Goal: Information Seeking & Learning: Learn about a topic

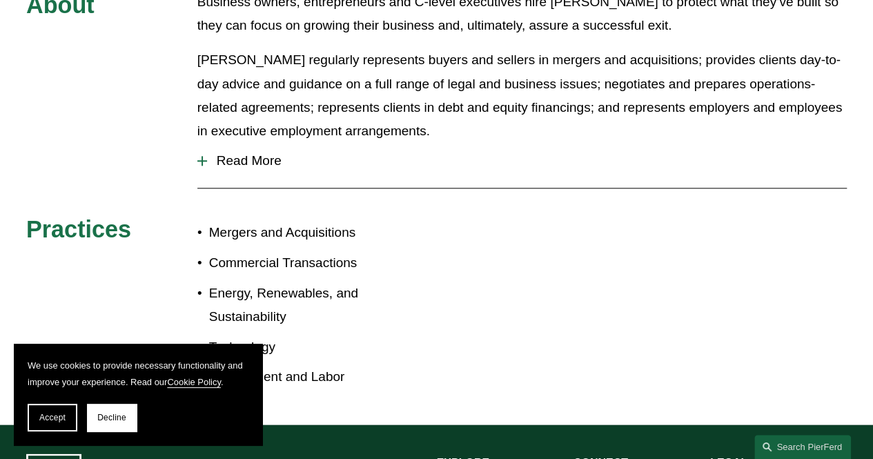
scroll to position [702, 0]
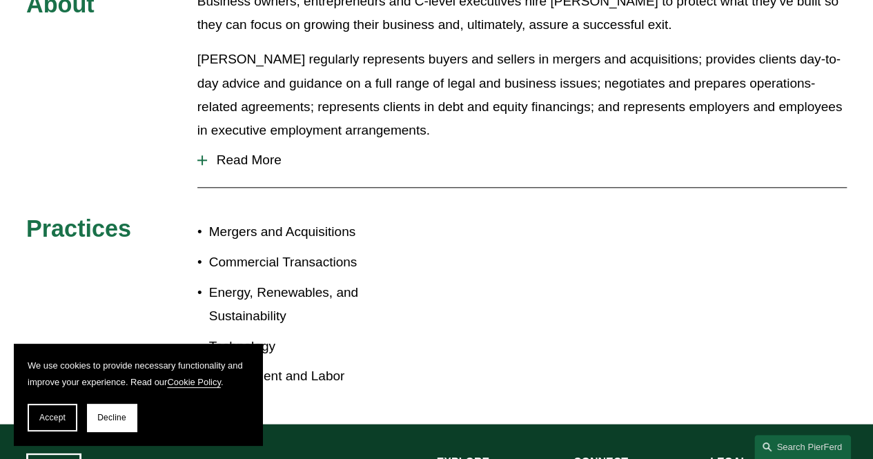
click at [219, 152] on span "Read More" at bounding box center [527, 159] width 640 height 15
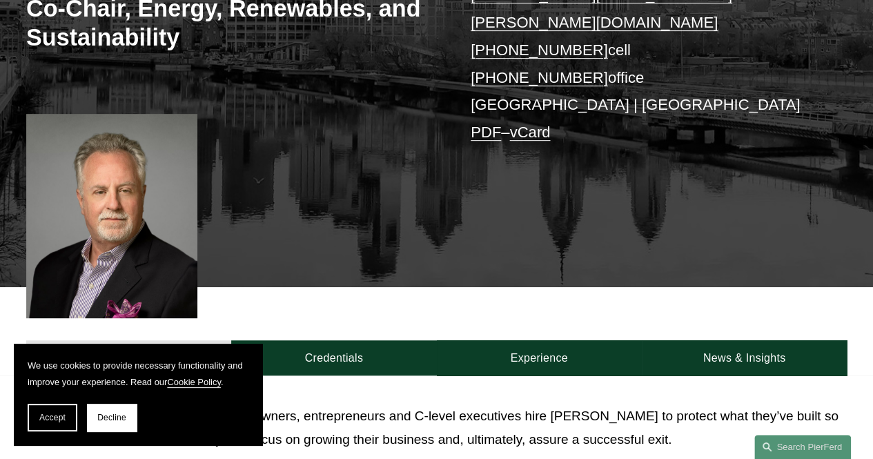
scroll to position [294, 0]
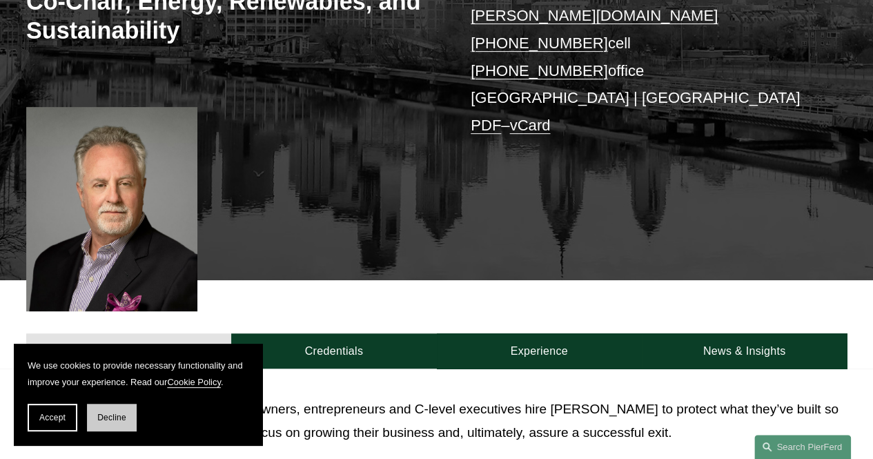
click at [118, 415] on span "Decline" at bounding box center [111, 418] width 29 height 10
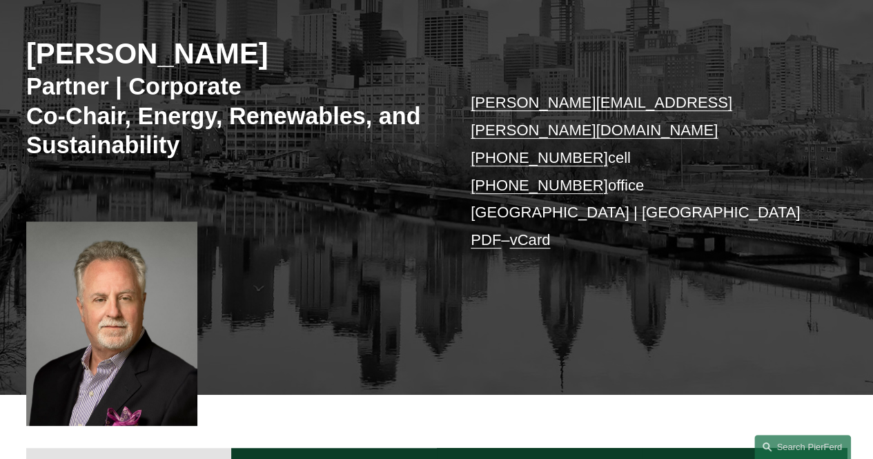
scroll to position [159, 0]
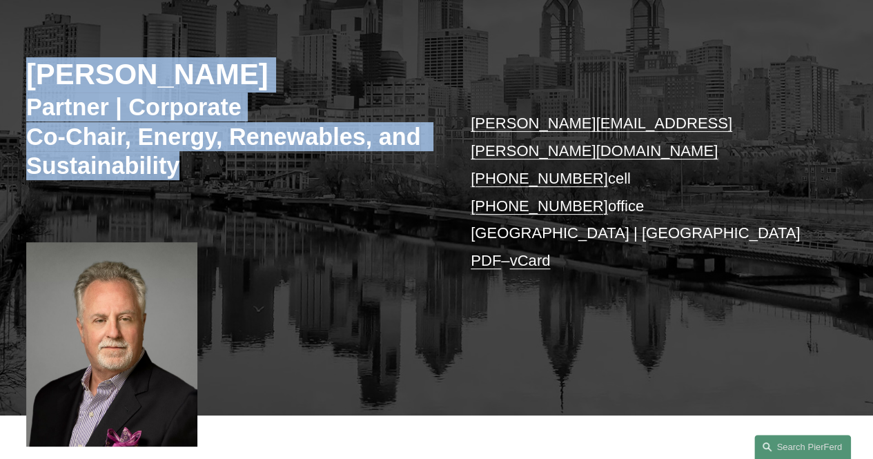
drag, startPoint x: 31, startPoint y: 78, endPoint x: 206, endPoint y: 161, distance: 193.2
click at [206, 161] on div "Eric Pritchard Partner | Corporate Co-Chair, Energy, Renewables, and Sustainabi…" at bounding box center [436, 200] width 873 height 429
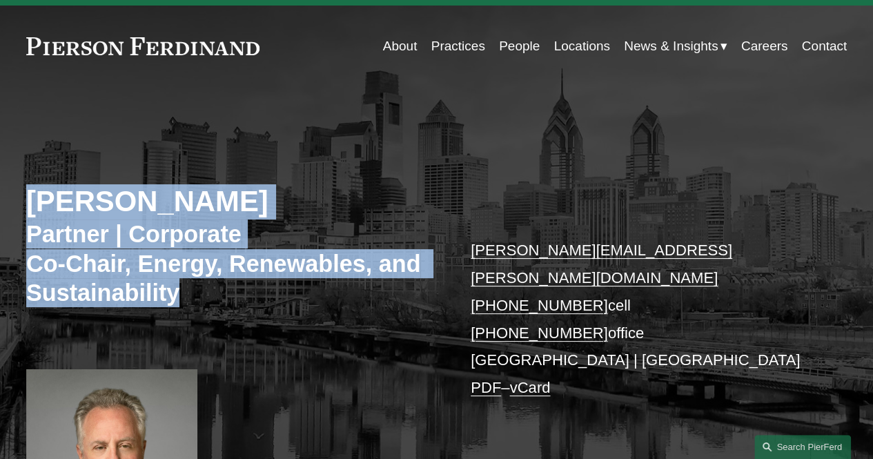
scroll to position [0, 0]
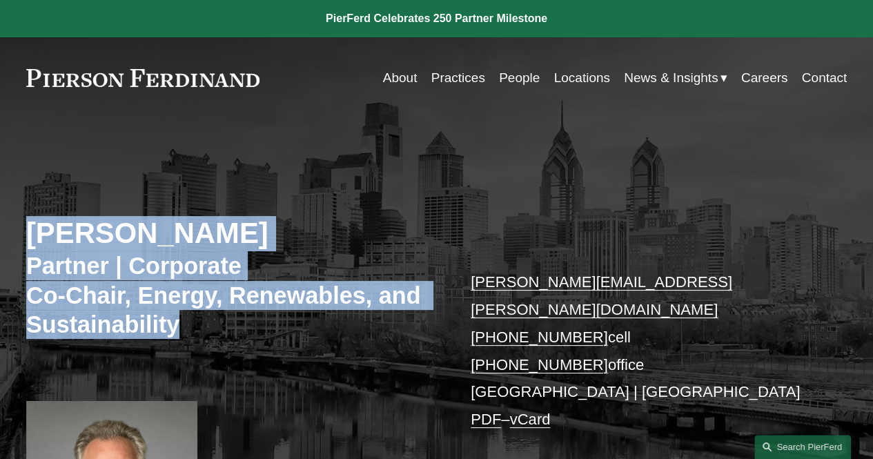
click at [356, 16] on link at bounding box center [436, 18] width 873 height 37
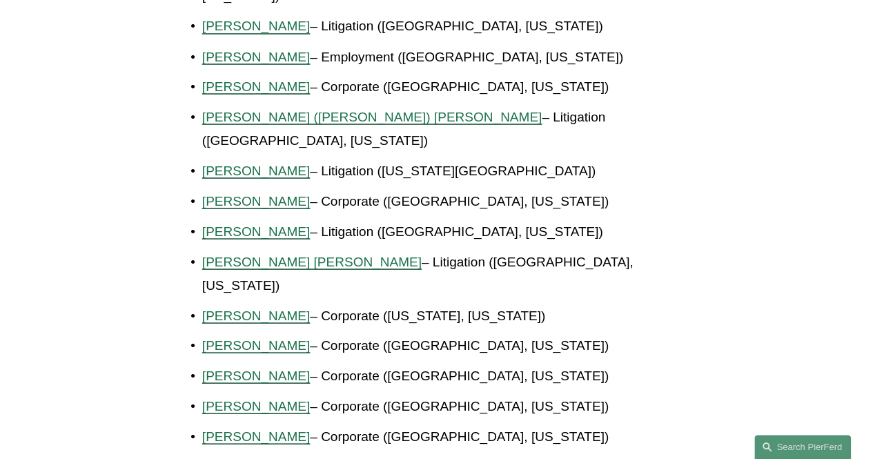
scroll to position [1265, 0]
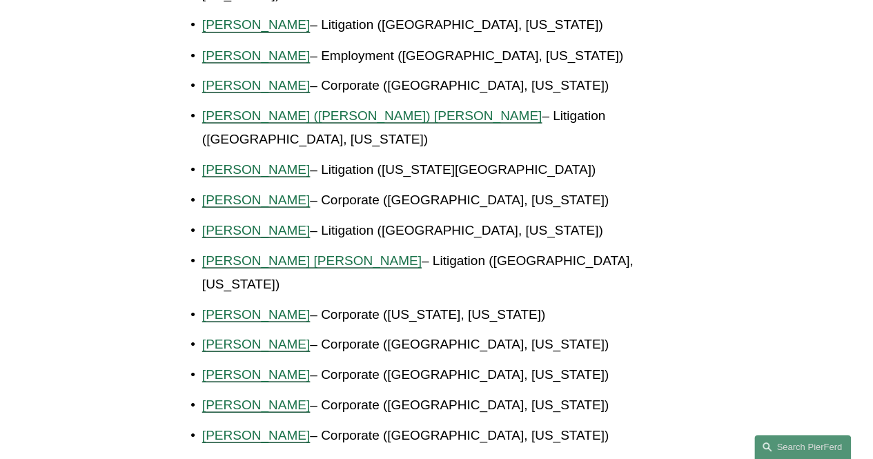
click at [251, 306] on span "Eric J. Peterman" at bounding box center [256, 313] width 108 height 14
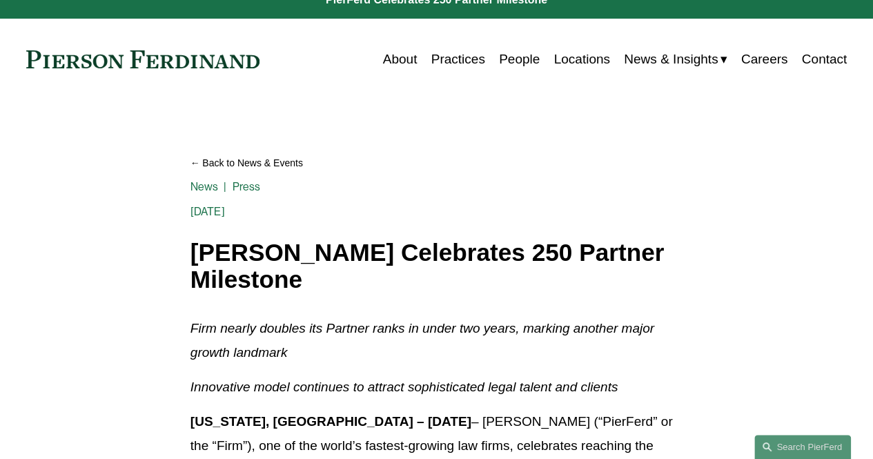
scroll to position [0, 0]
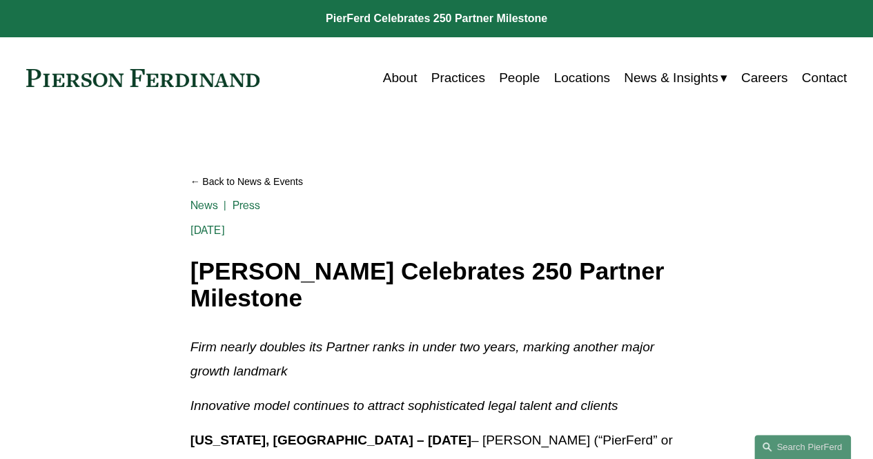
click at [592, 79] on link "Locations" at bounding box center [581, 78] width 56 height 26
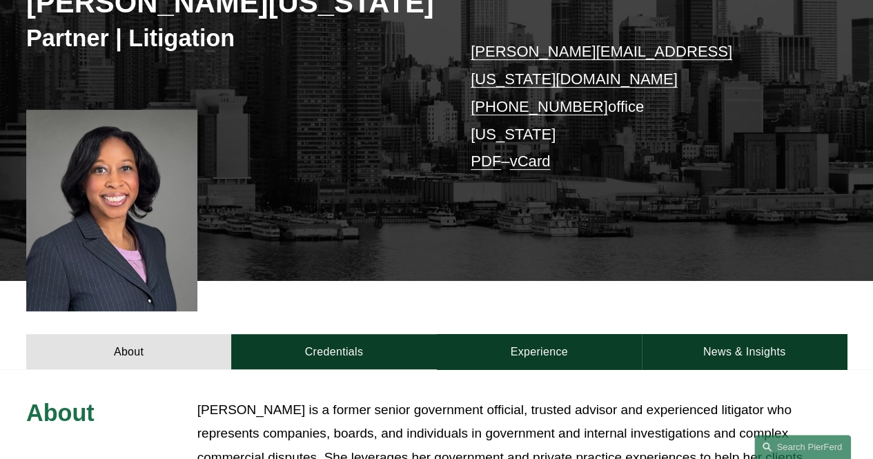
scroll to position [221, 0]
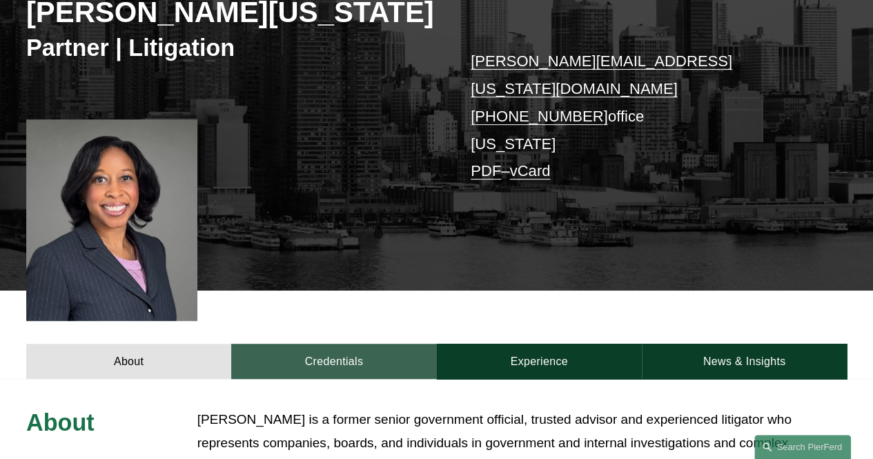
click at [334, 344] on link "Credentials" at bounding box center [333, 361] width 205 height 35
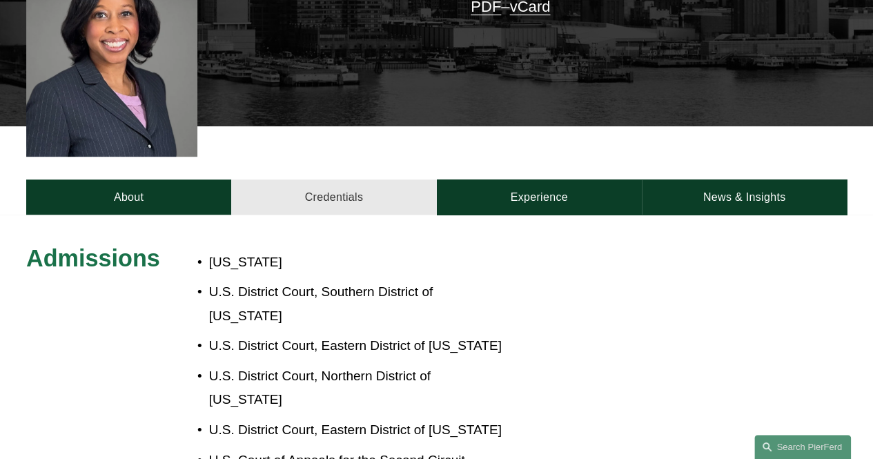
scroll to position [386, 0]
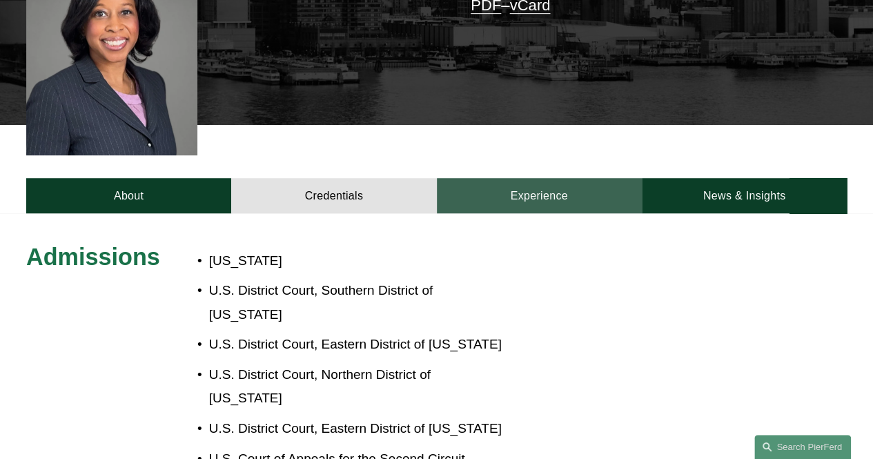
click at [535, 178] on link "Experience" at bounding box center [539, 195] width 205 height 35
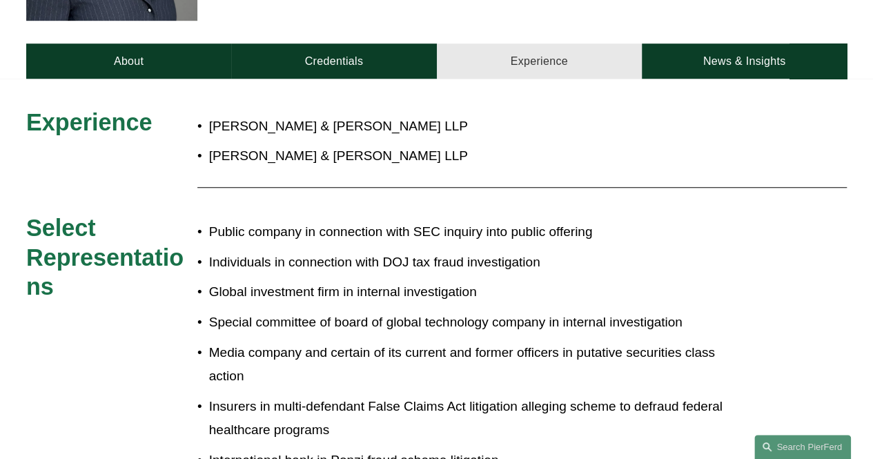
scroll to position [522, 0]
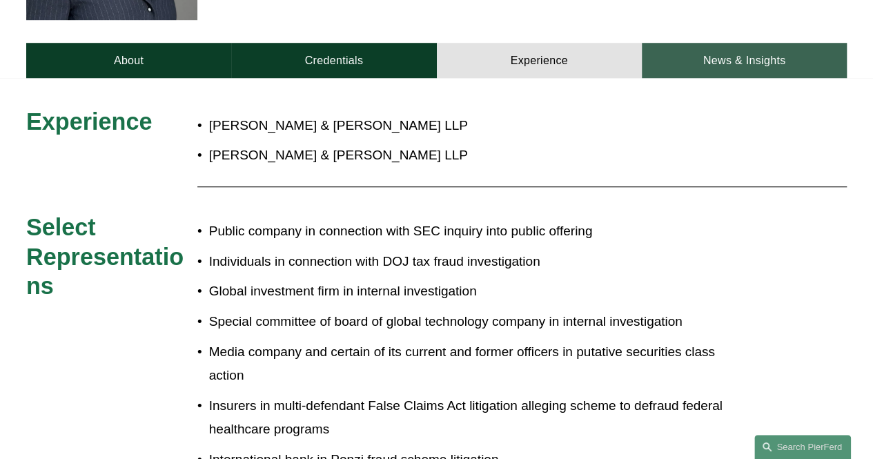
click at [734, 43] on link "News & Insights" at bounding box center [744, 60] width 205 height 35
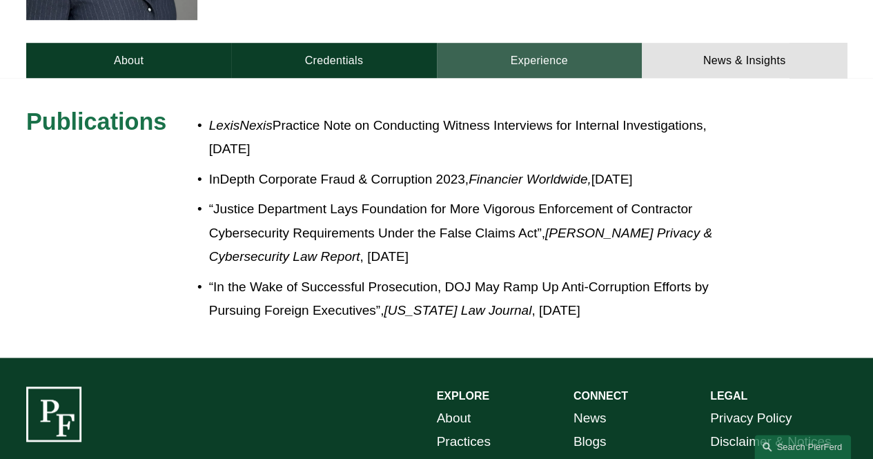
click at [553, 43] on link "Experience" at bounding box center [539, 60] width 205 height 35
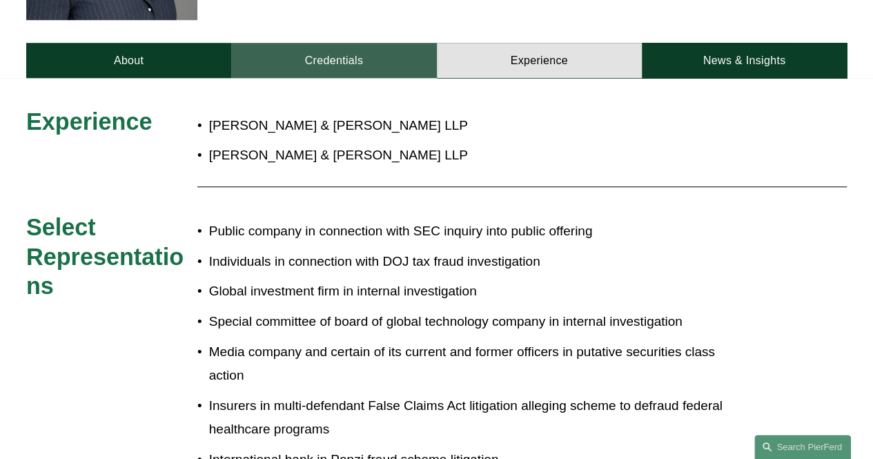
click at [337, 45] on link "Credentials" at bounding box center [333, 60] width 205 height 35
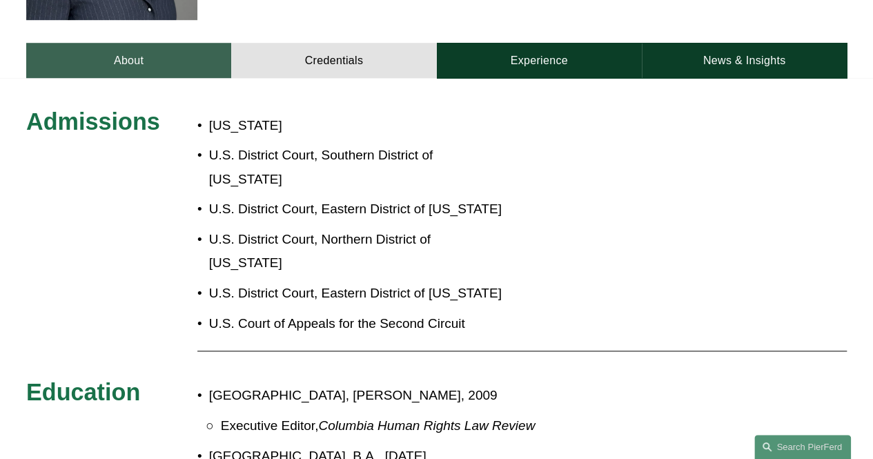
click at [132, 43] on link "About" at bounding box center [128, 60] width 205 height 35
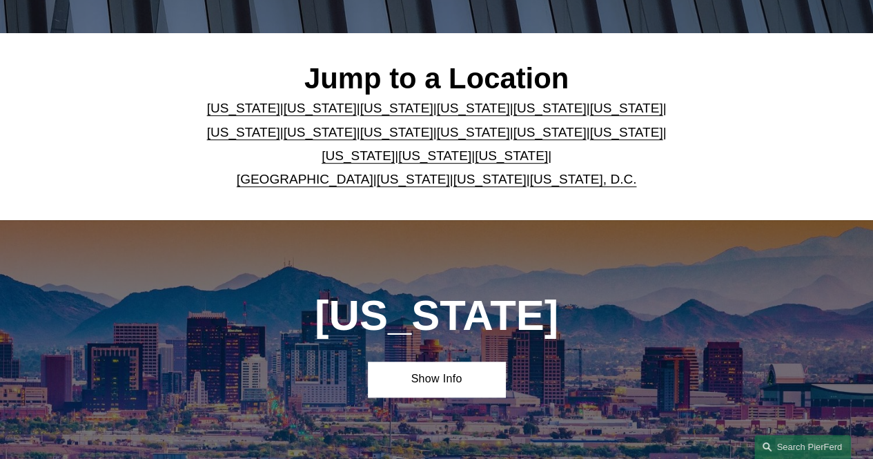
scroll to position [319, 0]
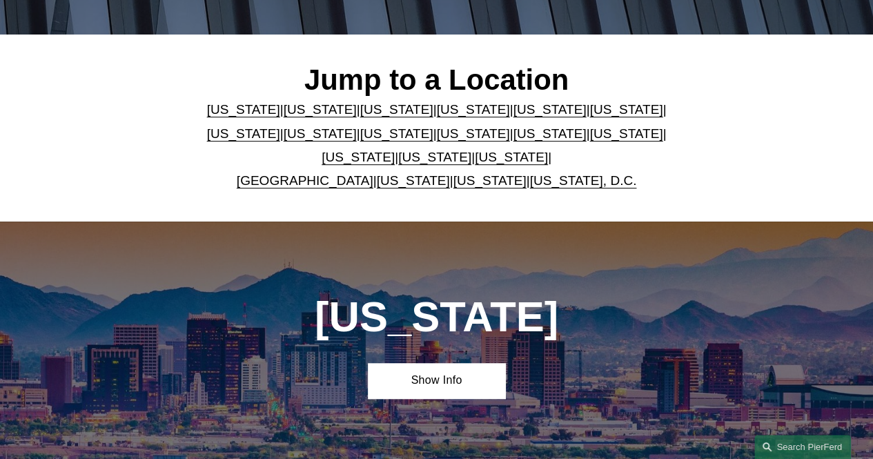
click at [513, 139] on link "[US_STATE]" at bounding box center [549, 133] width 73 height 14
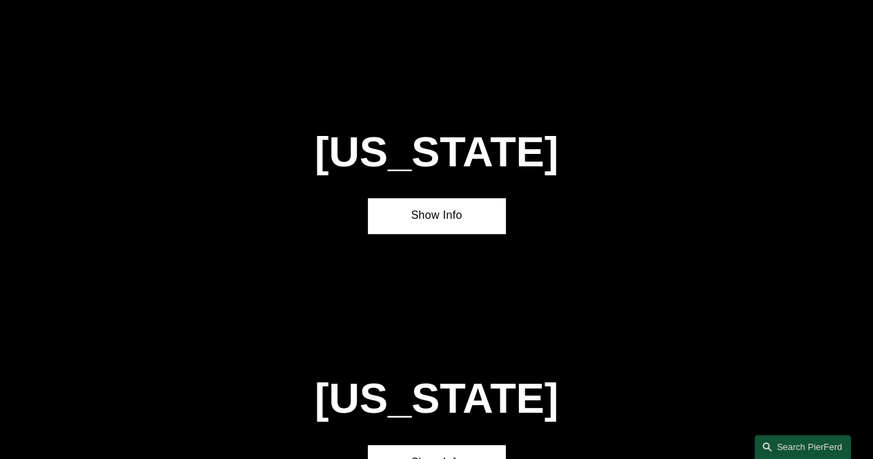
scroll to position [3043, 0]
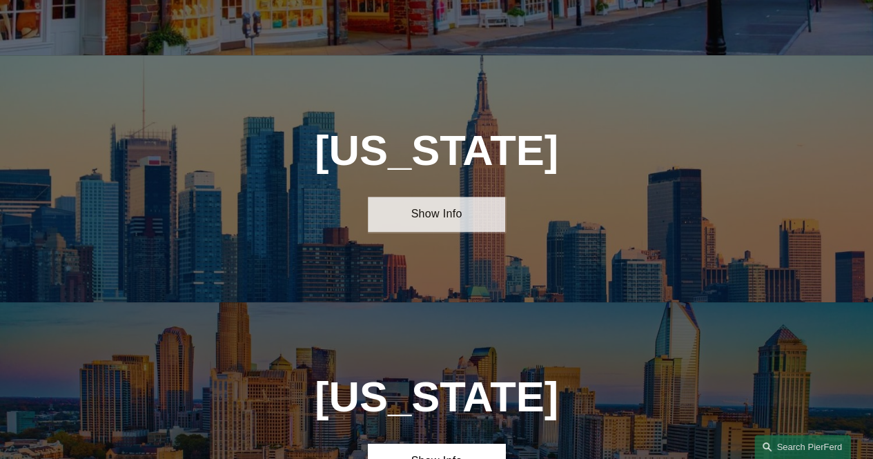
click at [460, 197] on link "Show Info" at bounding box center [436, 214] width 137 height 35
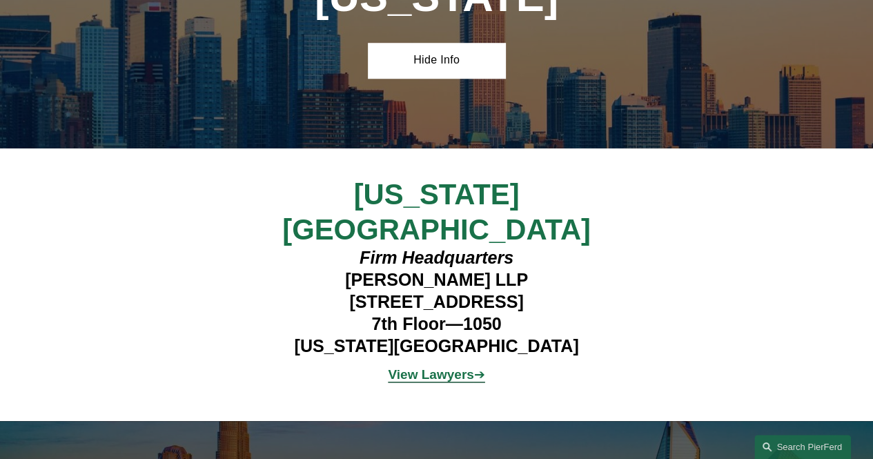
scroll to position [3197, 0]
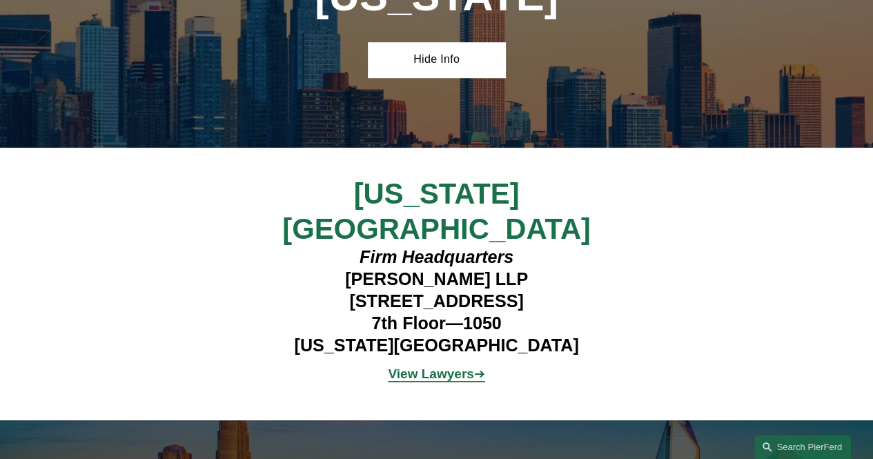
click at [430, 366] on strong "View Lawyers" at bounding box center [431, 373] width 86 height 14
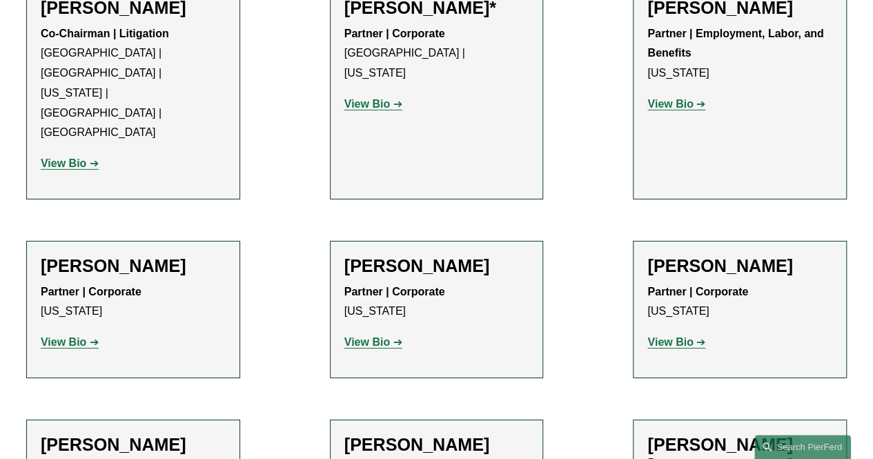
scroll to position [2166, 0]
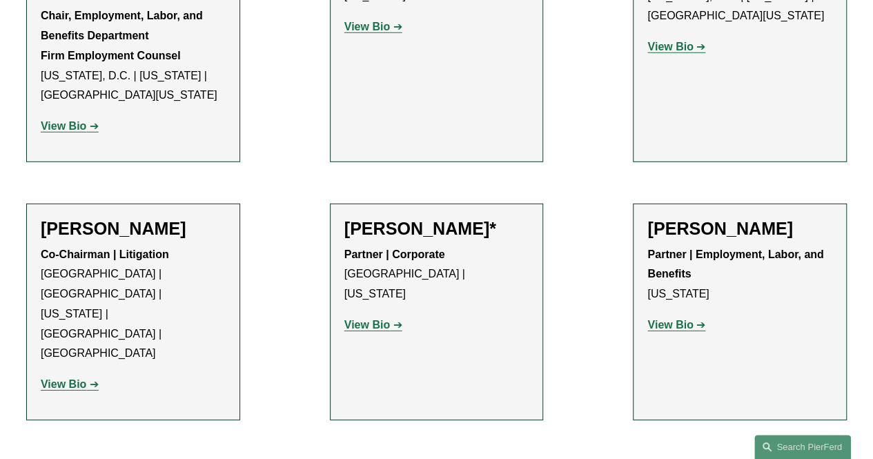
scroll to position [1946, 0]
click at [677, 319] on strong "View Bio" at bounding box center [670, 325] width 46 height 12
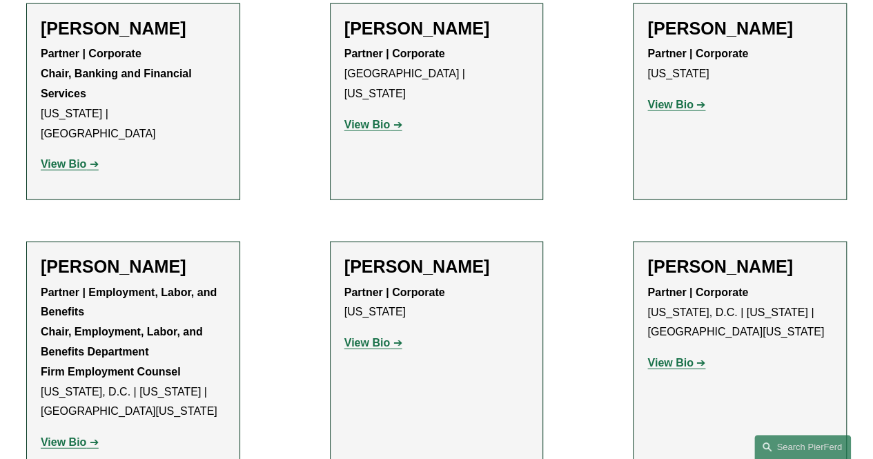
scroll to position [1628, 0]
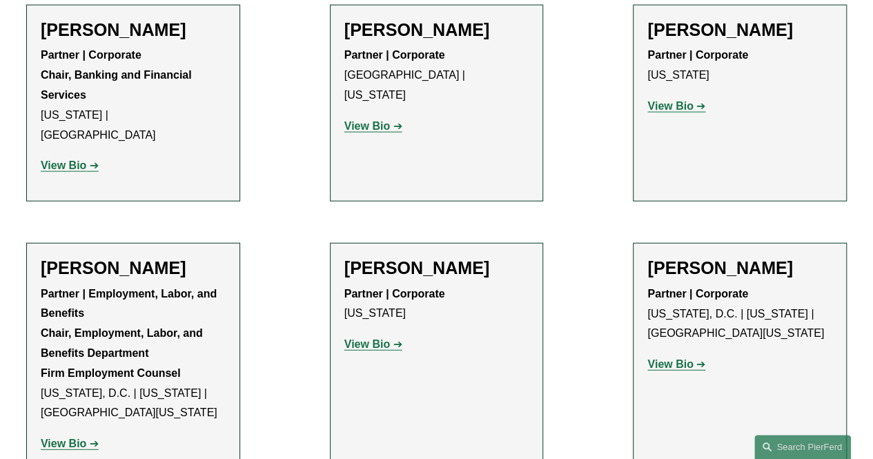
click at [77, 437] on strong "View Bio" at bounding box center [64, 443] width 46 height 12
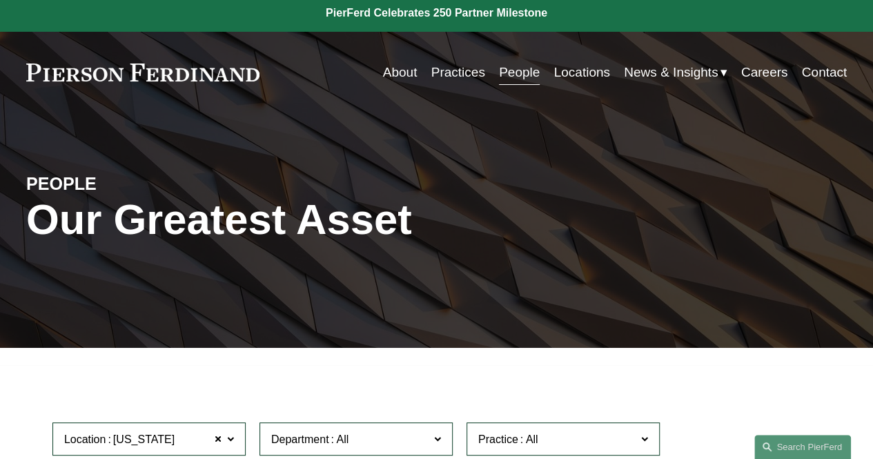
scroll to position [0, 0]
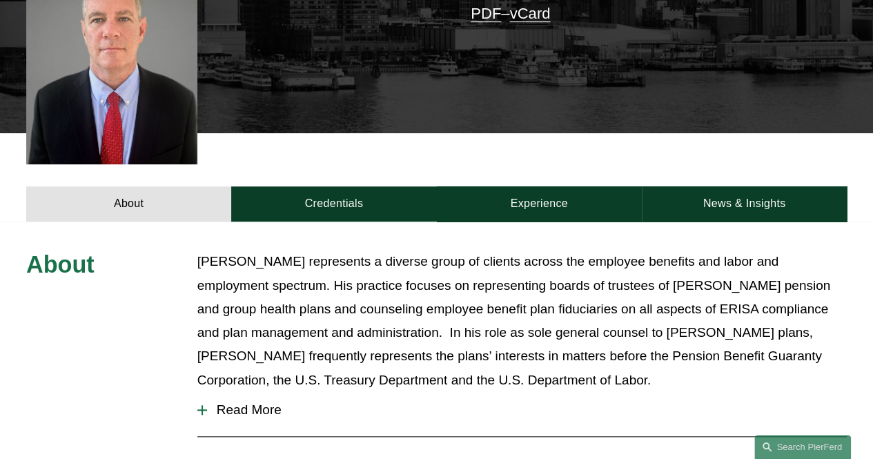
scroll to position [408, 0]
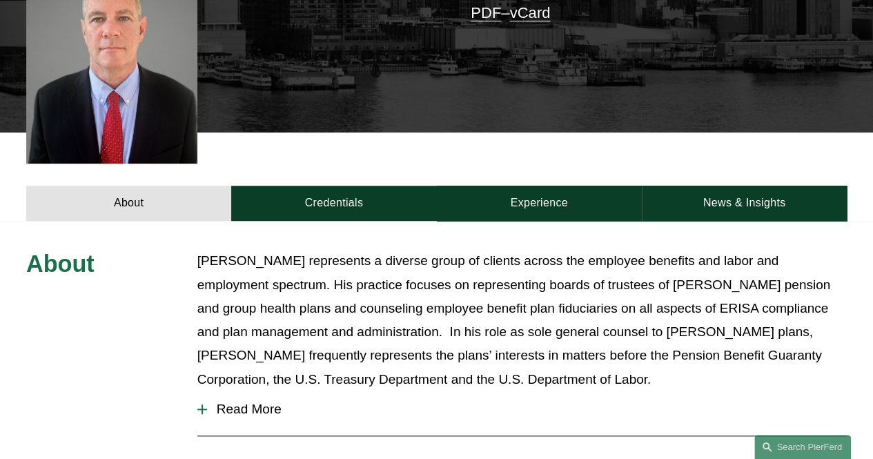
click at [245, 402] on span "Read More" at bounding box center [527, 409] width 640 height 15
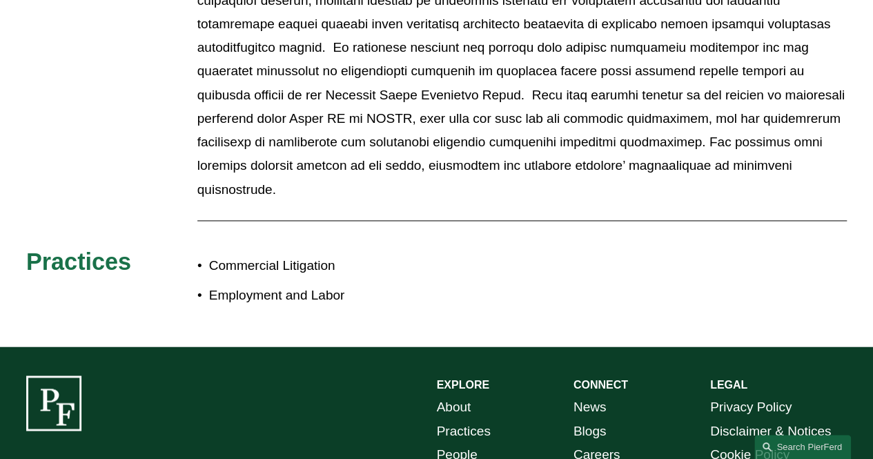
scroll to position [896, 0]
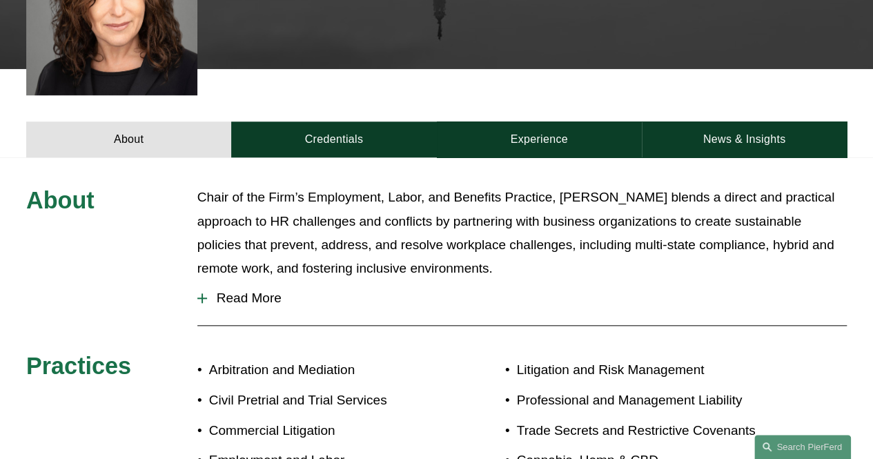
scroll to position [587, 0]
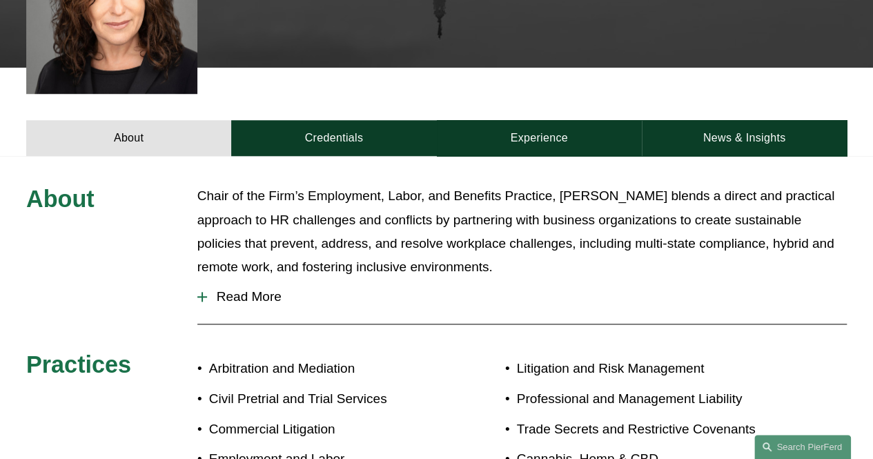
click at [244, 289] on span "Read More" at bounding box center [527, 296] width 640 height 15
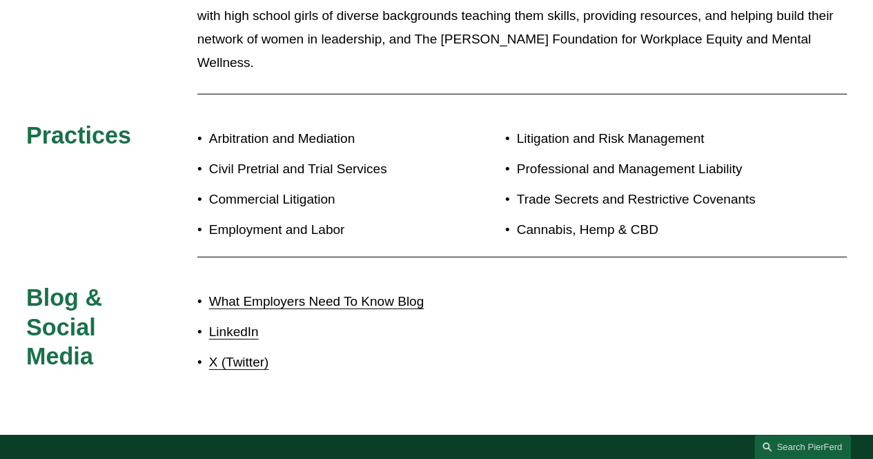
scroll to position [1921, 0]
